Goal: Find specific page/section: Find specific page/section

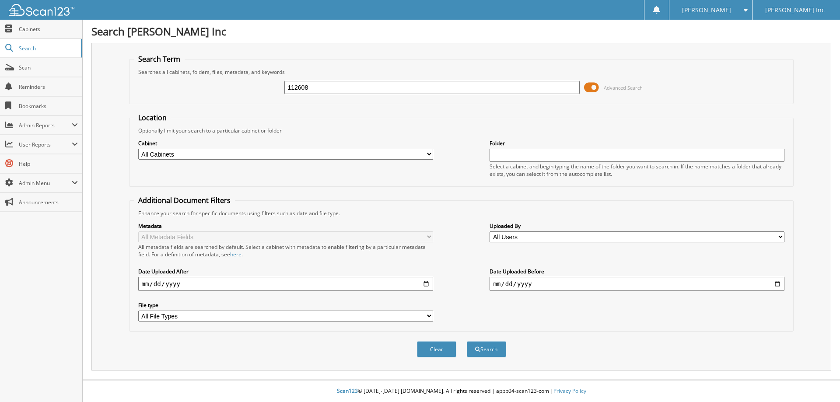
type input "112608"
click at [467, 341] on button "Search" at bounding box center [486, 349] width 39 height 16
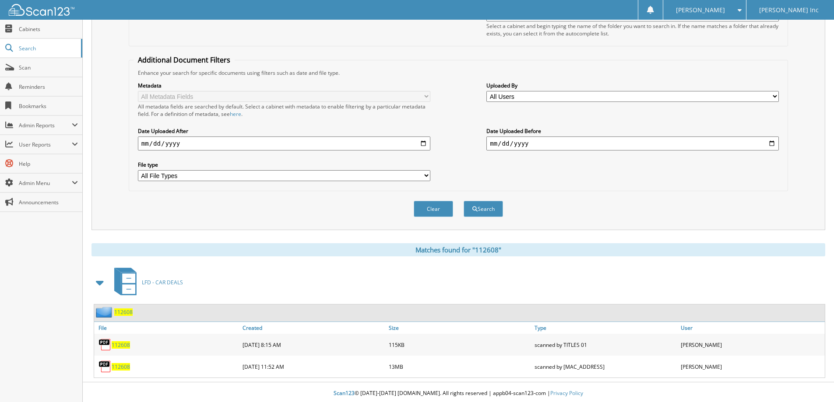
scroll to position [143, 0]
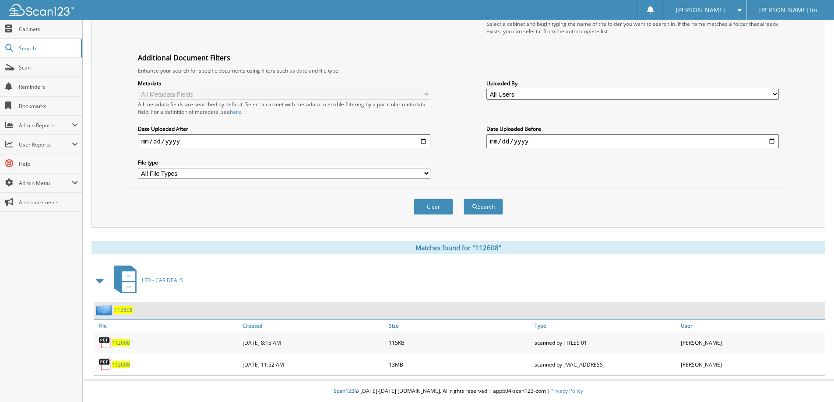
click at [126, 363] on span "112608" at bounding box center [121, 364] width 18 height 7
click at [26, 65] on span "Scan" at bounding box center [48, 67] width 59 height 7
